Goal: Navigation & Orientation: Find specific page/section

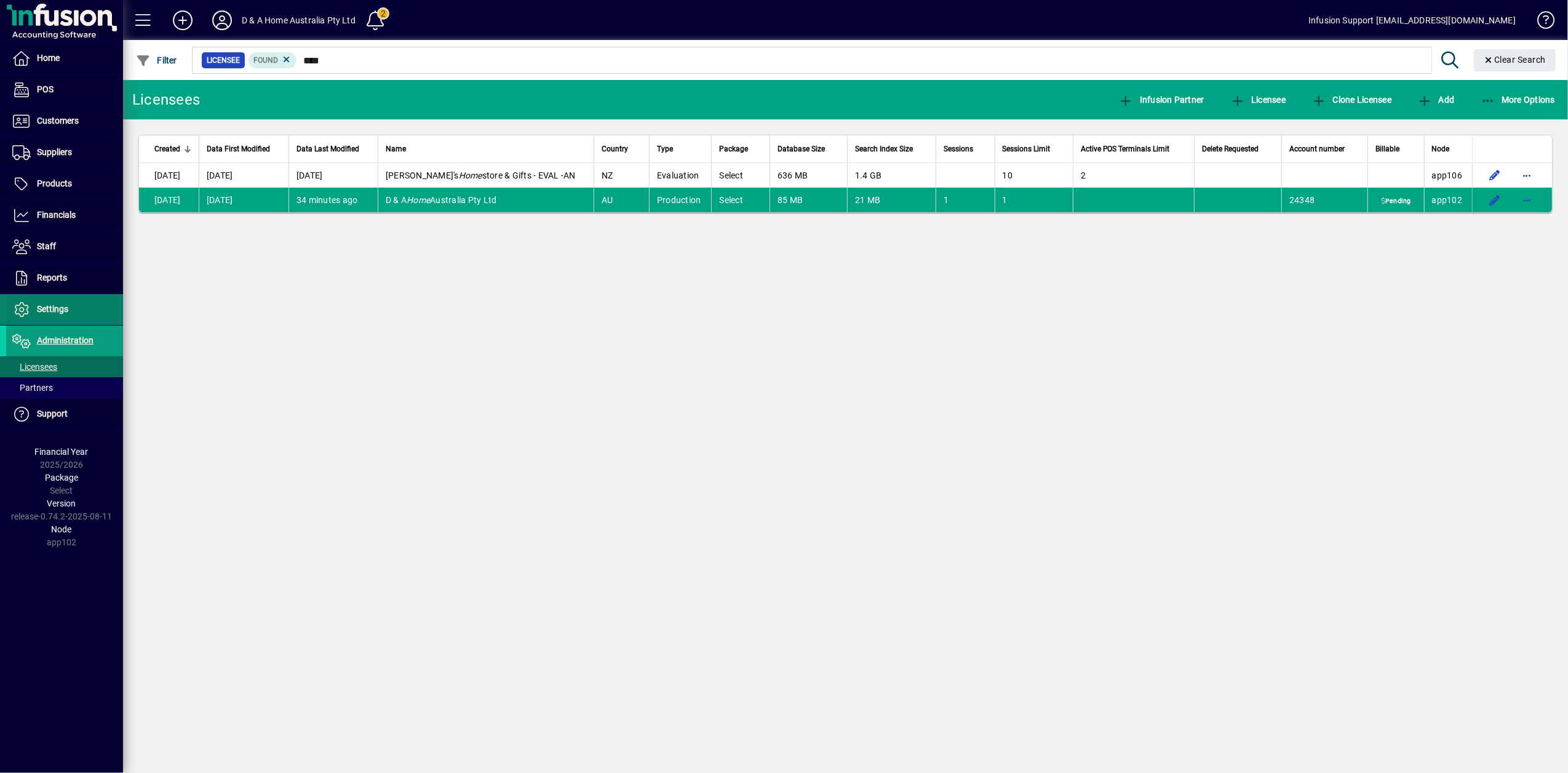
click at [42, 314] on span "Settings" at bounding box center [52, 309] width 31 height 10
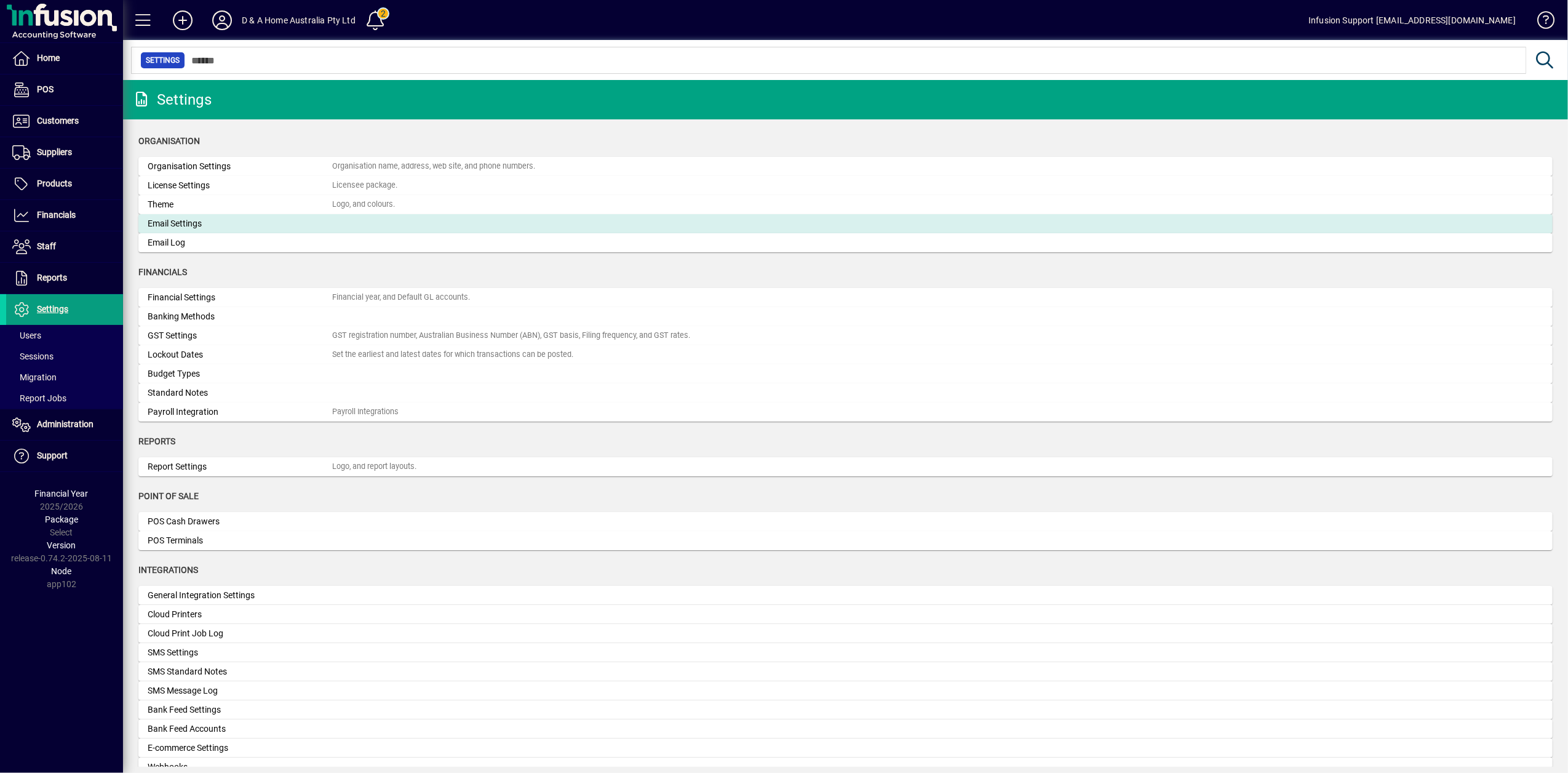
click at [181, 225] on div "Email Settings" at bounding box center [240, 224] width 185 height 13
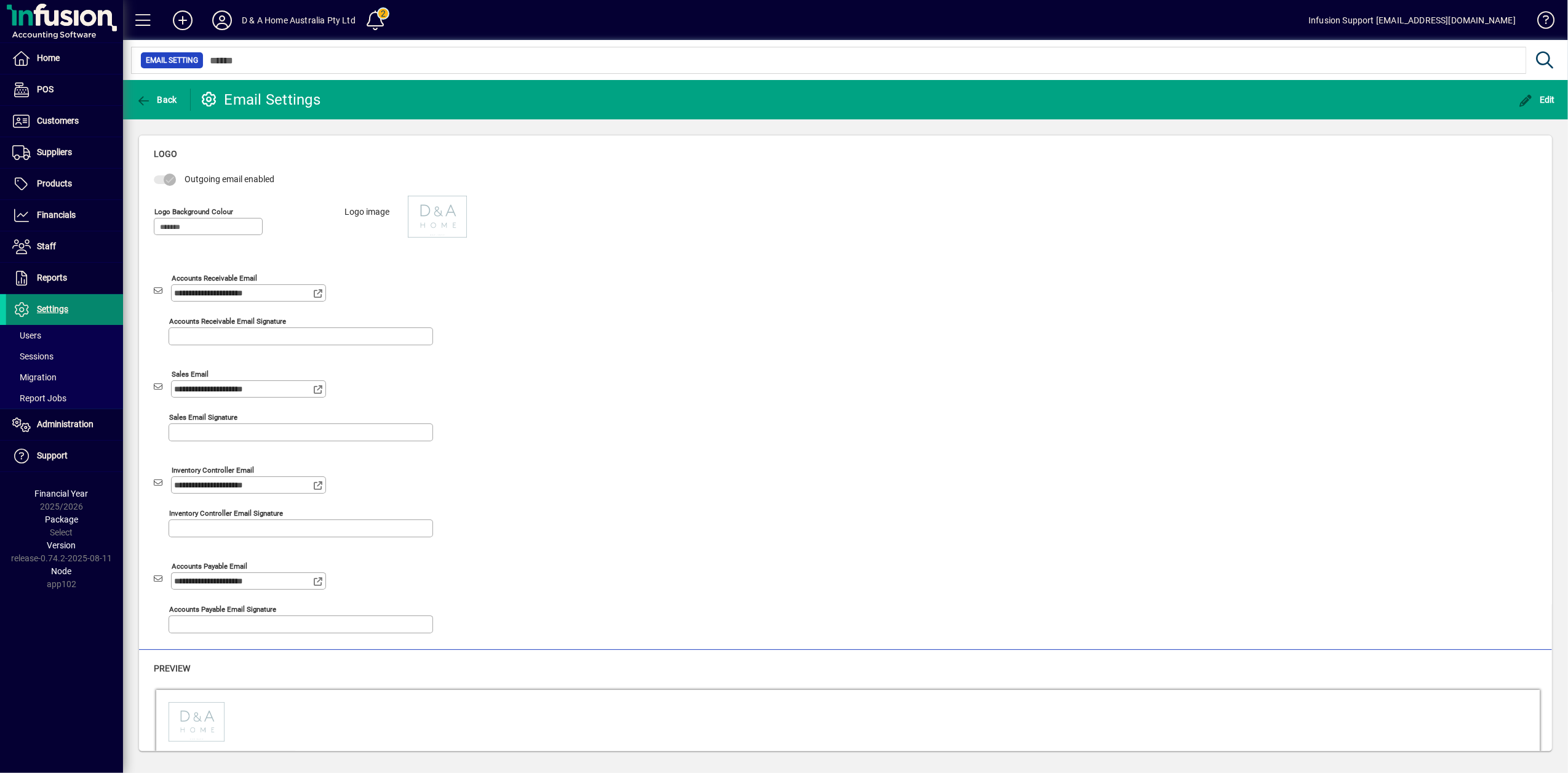
click at [45, 309] on span "Settings" at bounding box center [52, 309] width 31 height 10
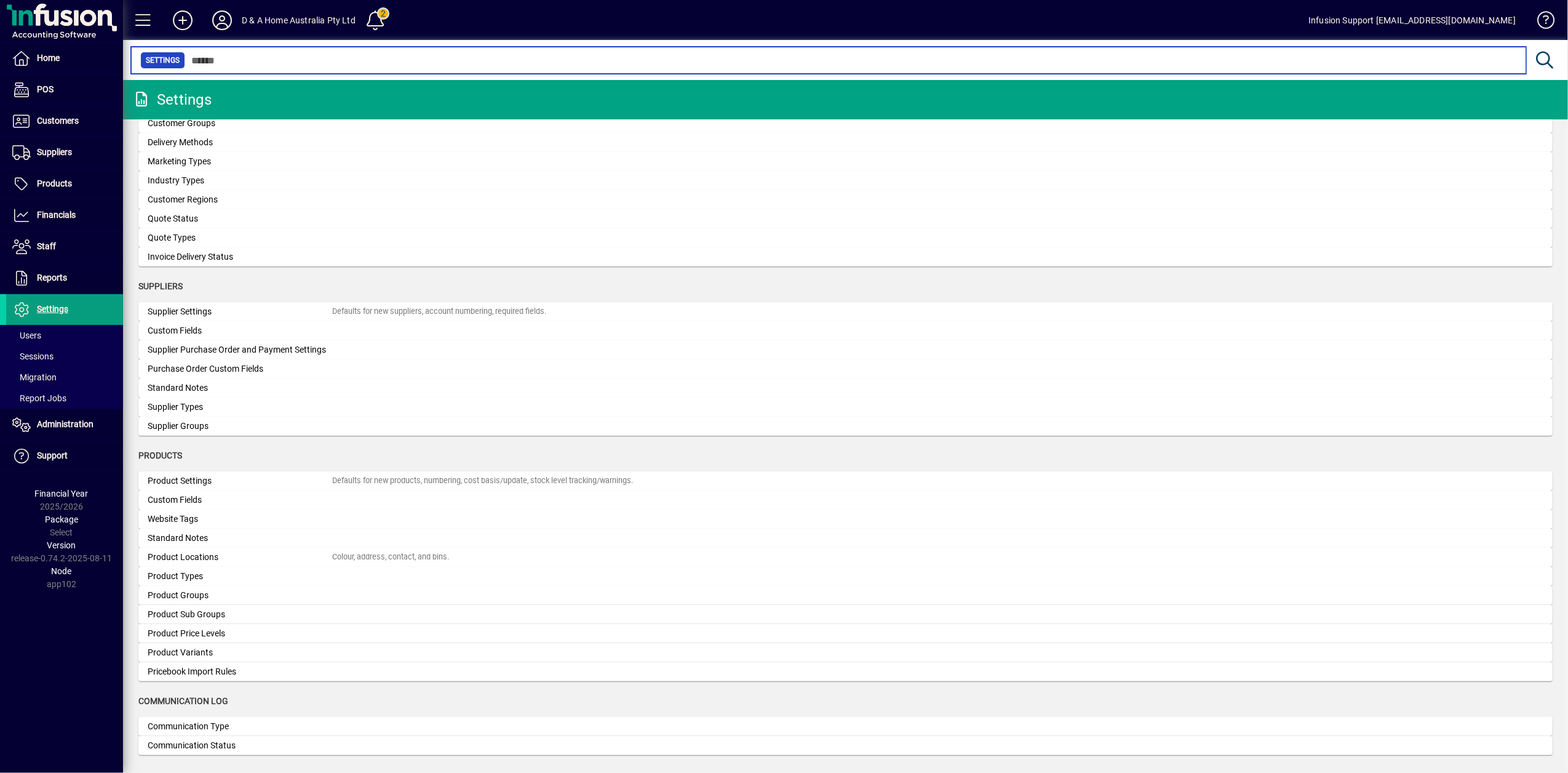
scroll to position [875, 0]
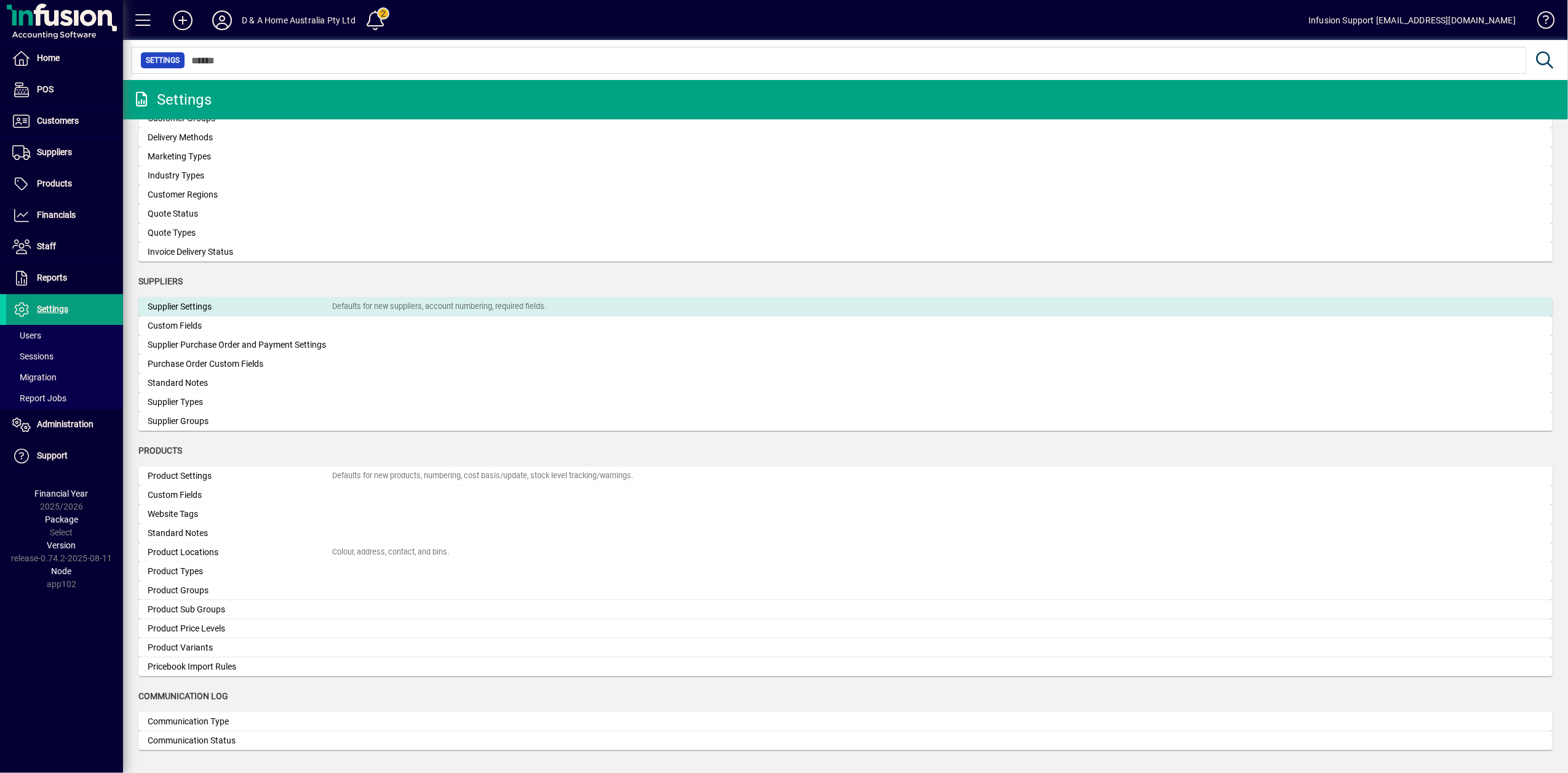
click at [185, 306] on div "Supplier Settings" at bounding box center [240, 307] width 185 height 13
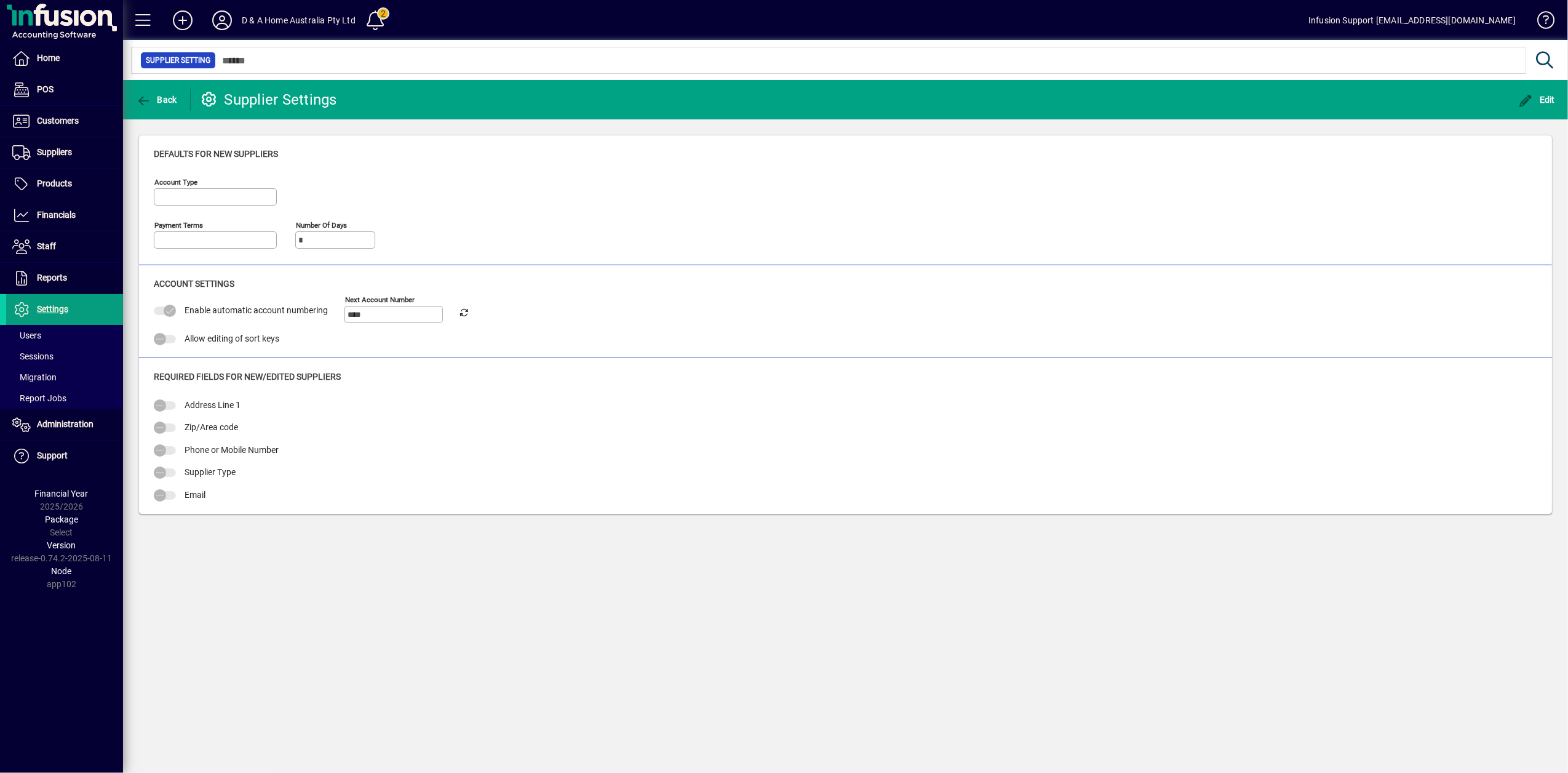
type input "**********"
click at [145, 99] on icon "button" at bounding box center [143, 101] width 15 height 12
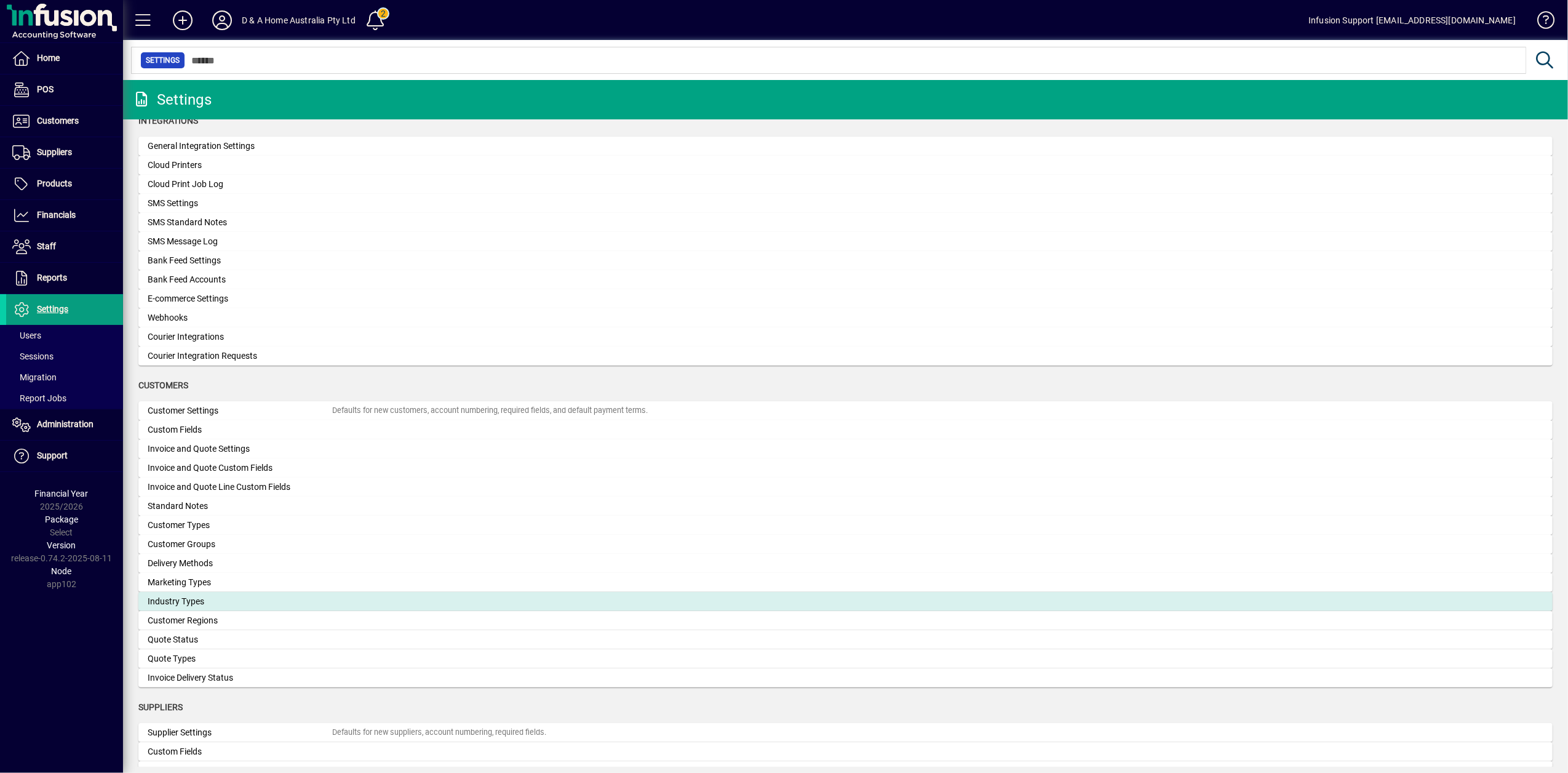
scroll to position [559, 0]
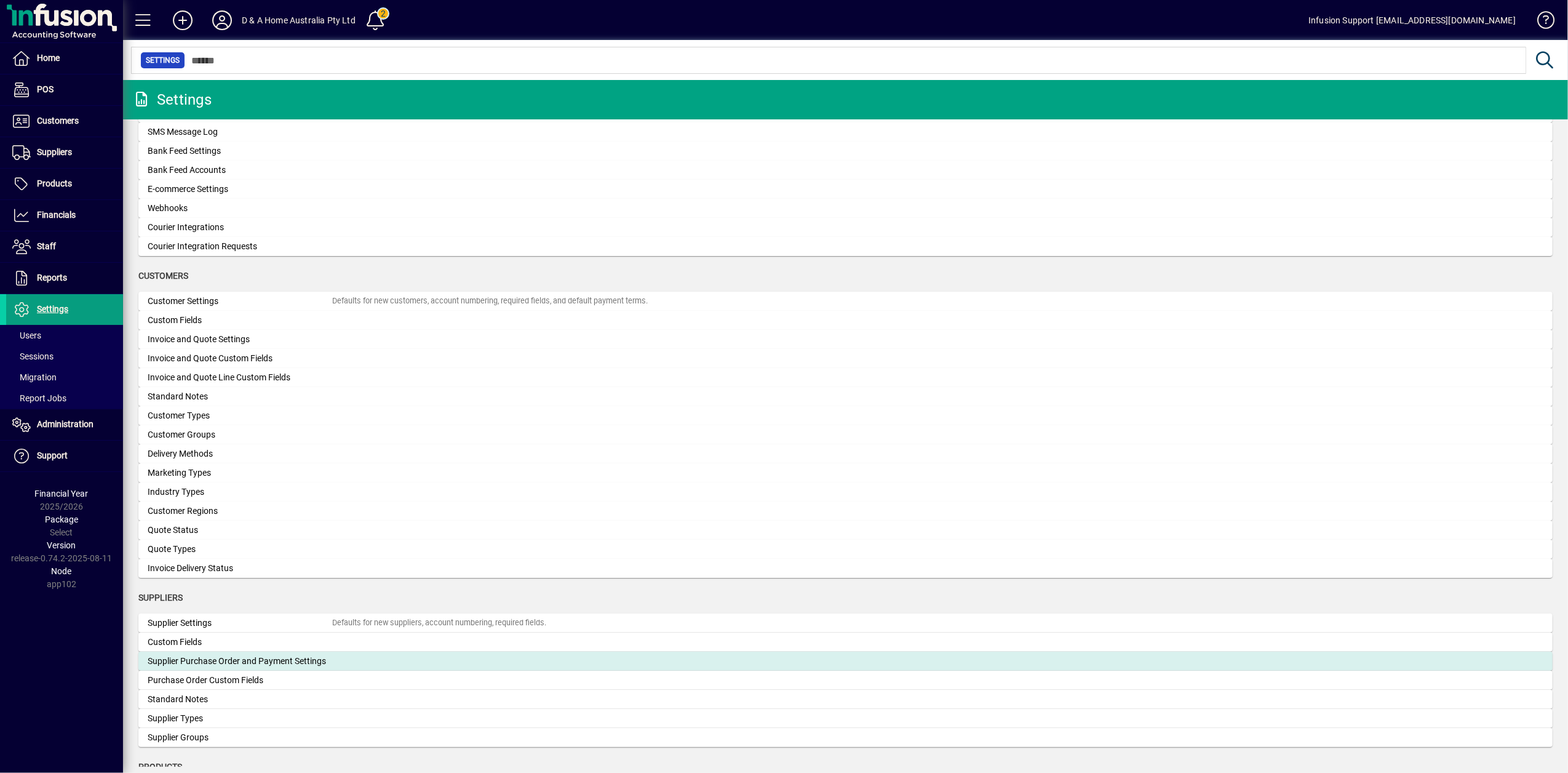
click at [259, 658] on div "Supplier Purchase Order and Payment Settings" at bounding box center [240, 661] width 185 height 13
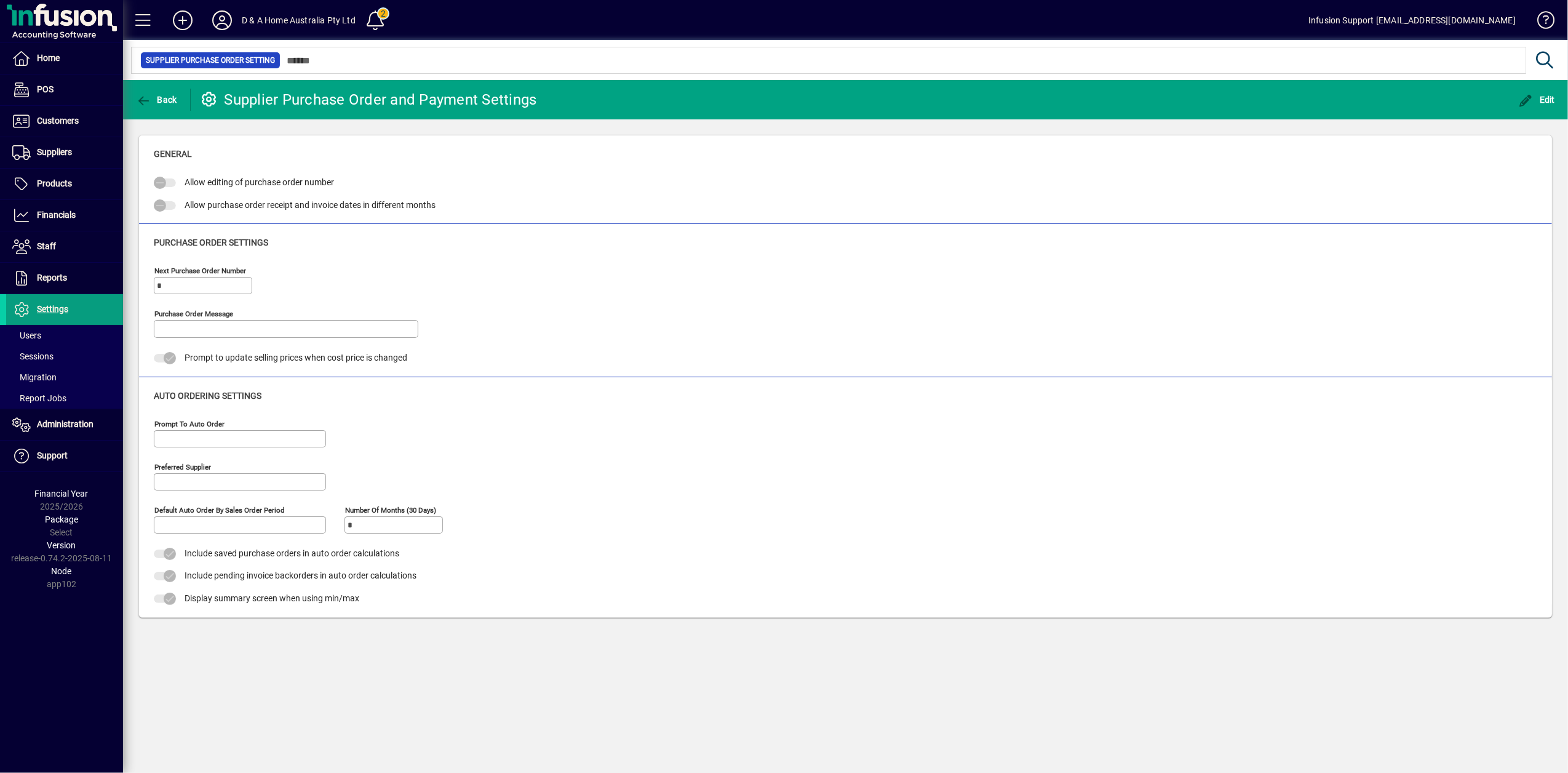
type input "*********"
type input "**********"
click at [42, 424] on span "Administration" at bounding box center [65, 424] width 57 height 10
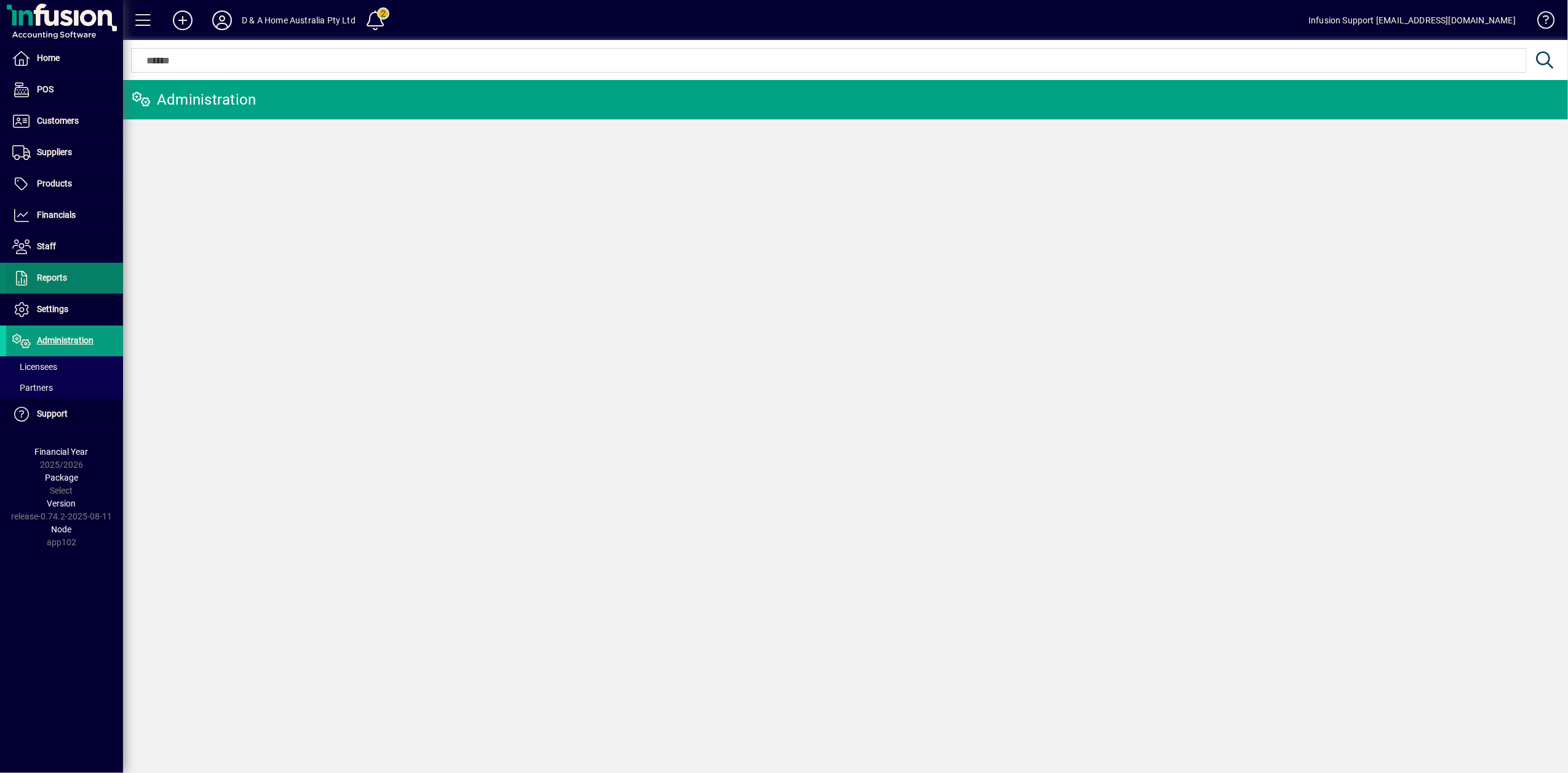
click at [79, 277] on span at bounding box center [65, 278] width 117 height 30
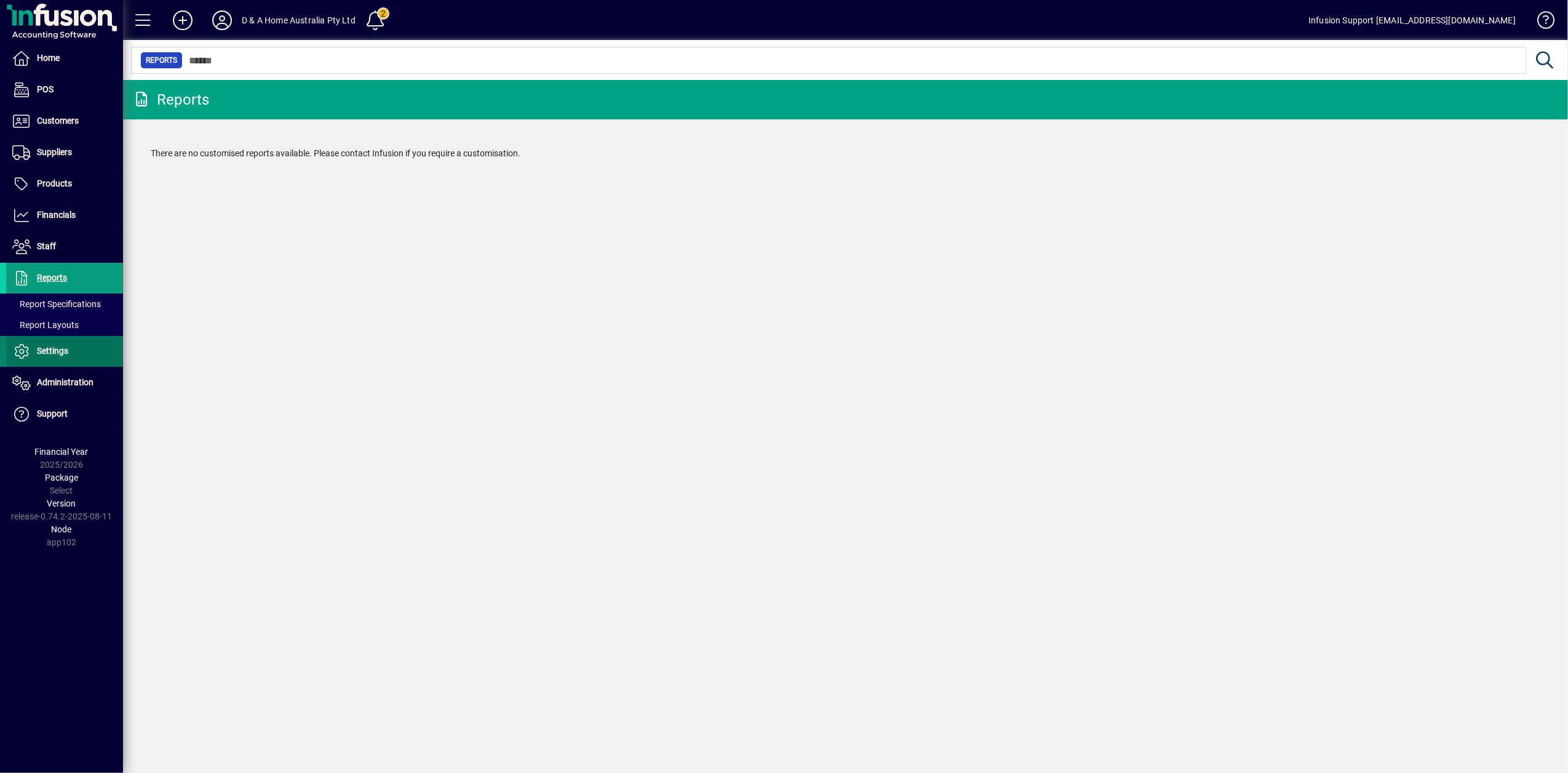
click at [20, 363] on span at bounding box center [65, 352] width 117 height 30
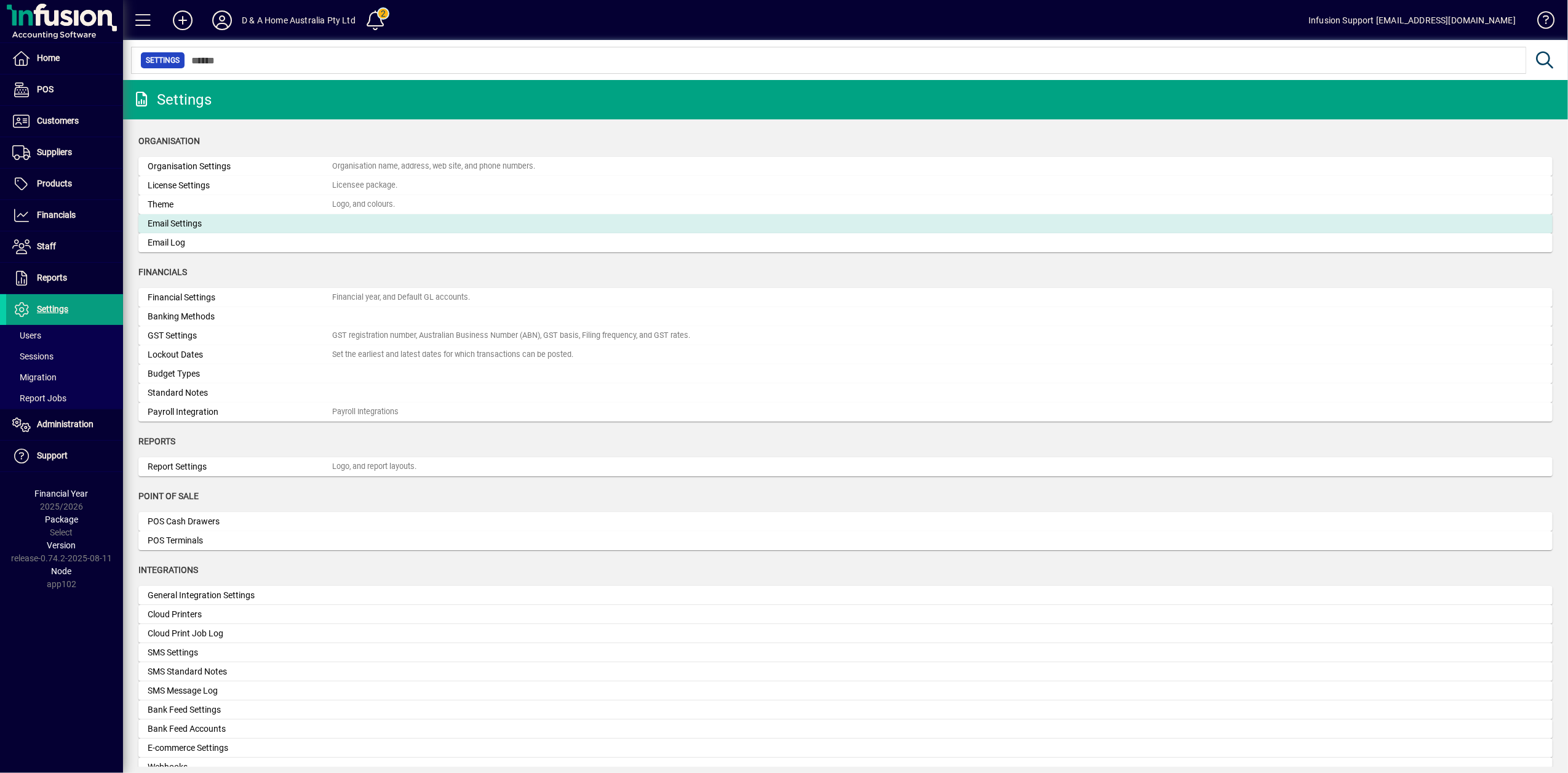
click at [183, 222] on div "Email Settings" at bounding box center [240, 224] width 185 height 13
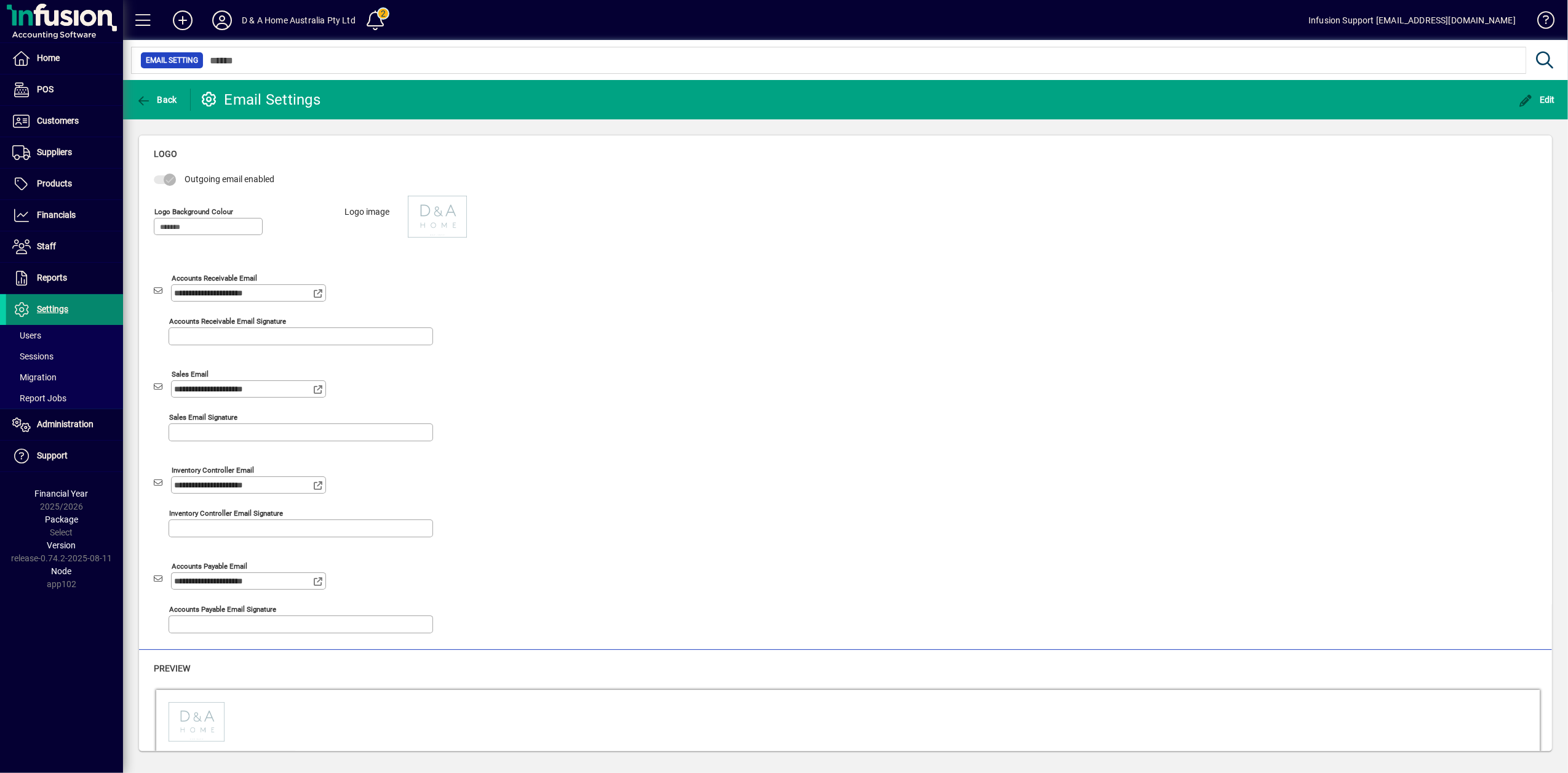
click at [47, 310] on span "Settings" at bounding box center [52, 309] width 31 height 10
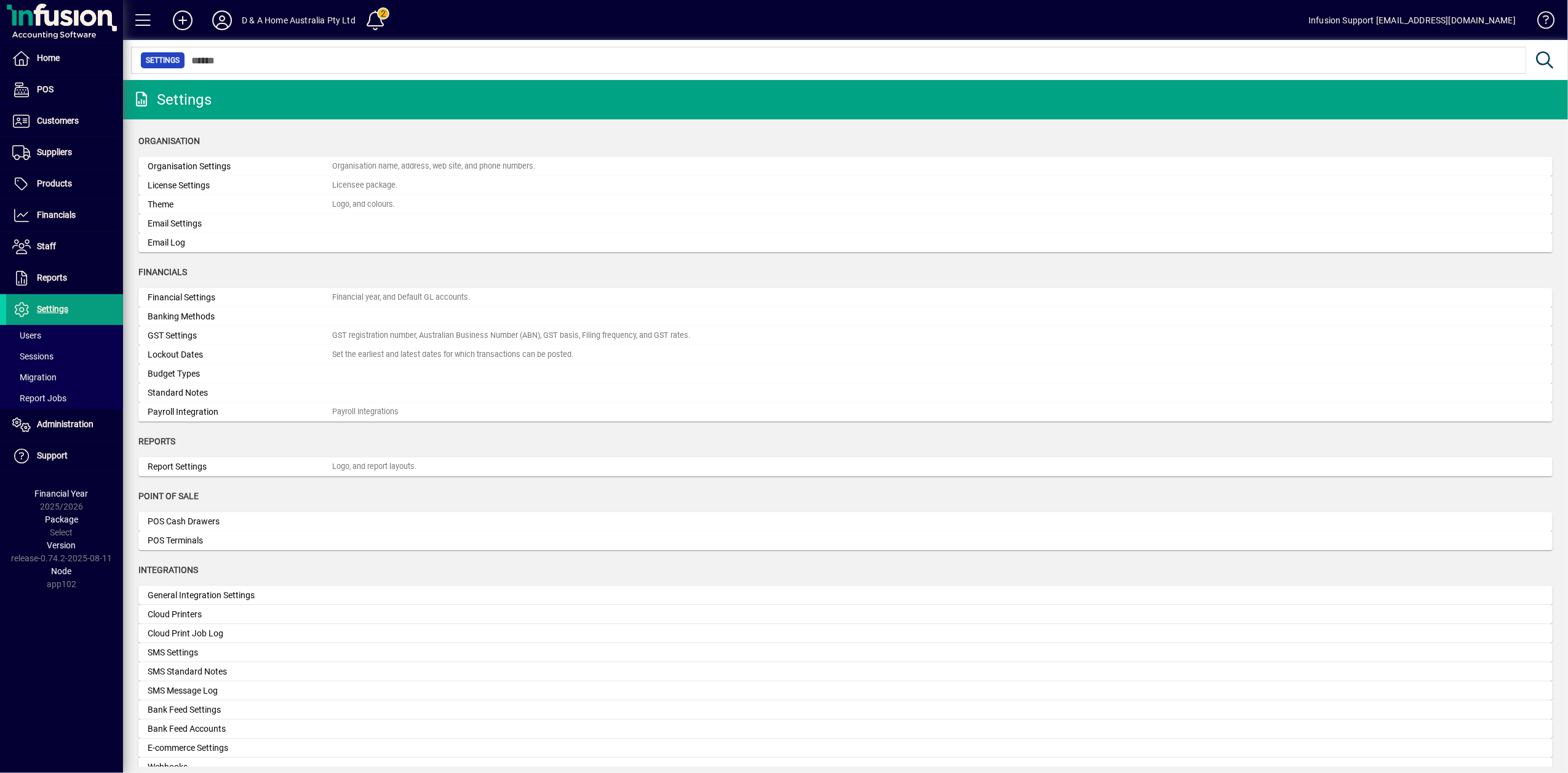
click at [1550, 20] on span at bounding box center [1540, 23] width 30 height 30
